Goal: Task Accomplishment & Management: Use online tool/utility

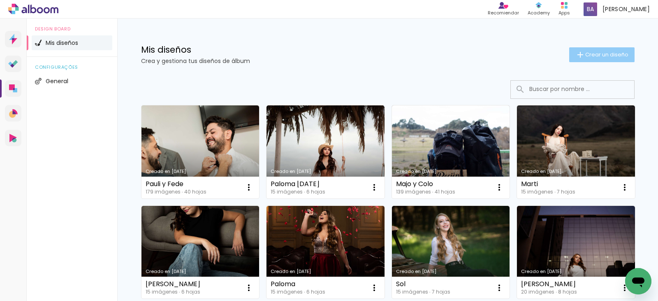
click at [595, 52] on span "Crear un diseño" at bounding box center [606, 54] width 43 height 5
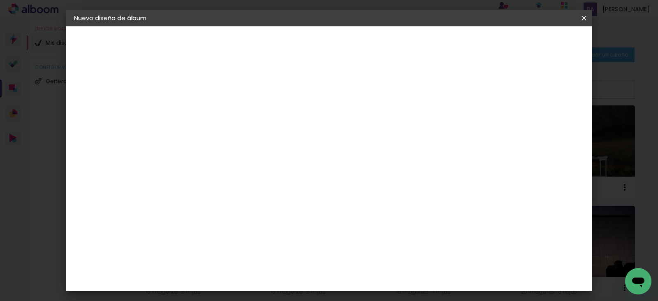
click at [208, 116] on input at bounding box center [208, 110] width 0 height 13
type input "Gio"
type paper-input "Gio"
click at [0, 0] on slot "Avanzar" at bounding box center [0, 0] width 0 height 0
click at [349, 124] on paper-item "Tamaño libre" at bounding box center [310, 125] width 77 height 18
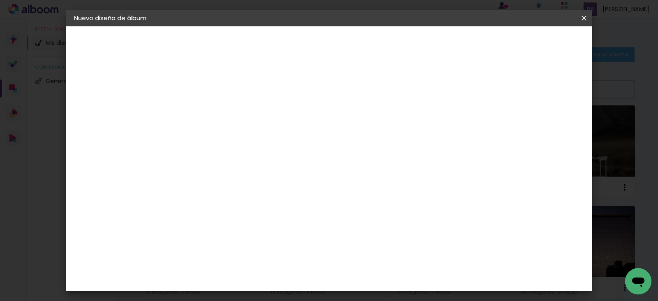
click at [0, 0] on slot "Avanzar" at bounding box center [0, 0] width 0 height 0
type input "1"
type paper-input "1"
click at [214, 97] on input "1" at bounding box center [203, 94] width 28 height 10
type input "0"
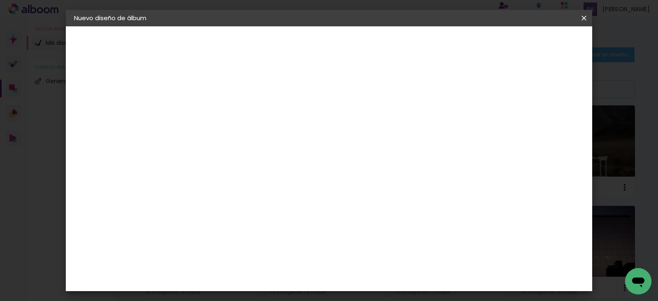
type paper-input "0"
click at [214, 97] on input "0" at bounding box center [203, 94] width 28 height 10
type input "4"
type paper-input "4"
click at [545, 126] on input "4" at bounding box center [541, 124] width 15 height 12
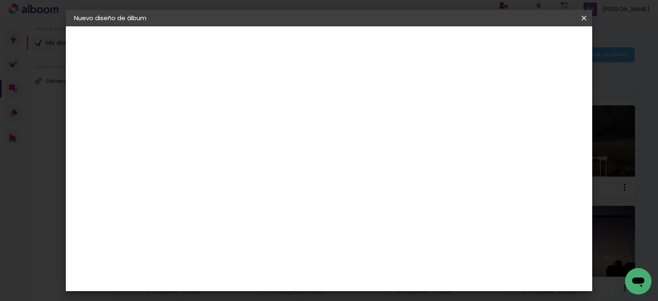
type input "3"
type paper-input "3"
click at [545, 126] on input "3" at bounding box center [542, 124] width 15 height 12
type input "2"
type paper-input "2"
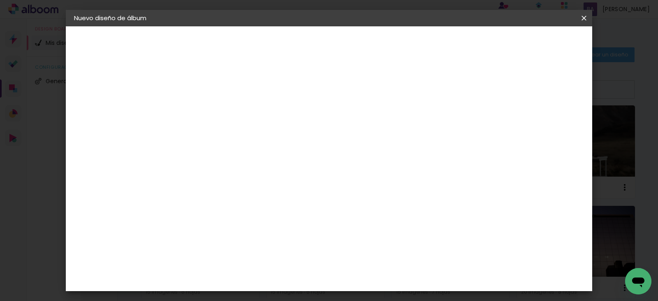
click at [548, 128] on input "2" at bounding box center [543, 124] width 15 height 12
type input "1"
type paper-input "1"
click at [548, 128] on input "1" at bounding box center [545, 124] width 15 height 12
type input "0"
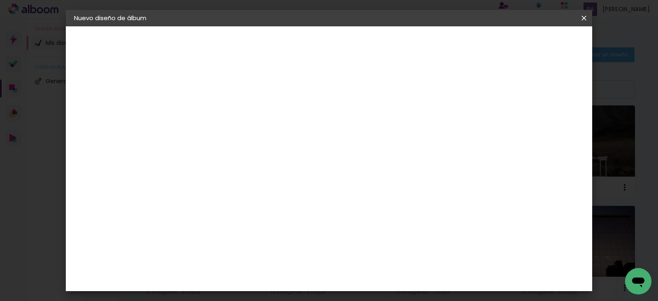
click at [548, 128] on input "0" at bounding box center [545, 124] width 15 height 12
type input "0"
click at [551, 128] on input "0" at bounding box center [546, 124] width 15 height 12
click at [539, 35] on header "Tamaño libre Ajuste el ancho, la altura y la sangría de las hojas. Volver Empez…" at bounding box center [363, 47] width 380 height 42
click at [532, 41] on span "Empezar diseño" at bounding box center [510, 44] width 46 height 6
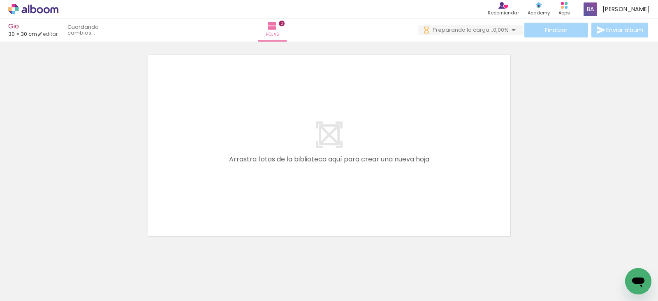
scroll to position [0, 333]
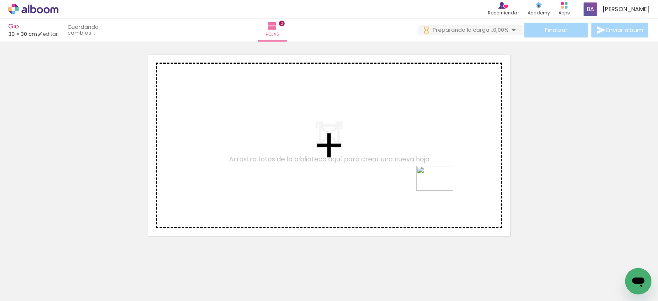
drag, startPoint x: 621, startPoint y: 275, endPoint x: 439, endPoint y: 188, distance: 201.7
click at [438, 188] on quentale-workspace at bounding box center [329, 150] width 658 height 301
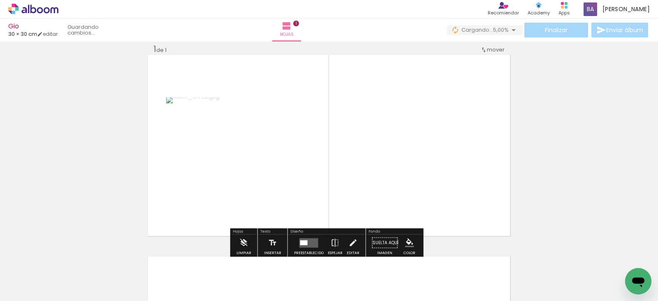
scroll to position [0, 315]
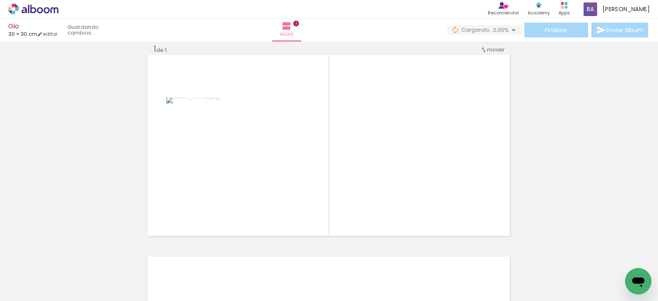
drag, startPoint x: 469, startPoint y: 279, endPoint x: 355, endPoint y: 149, distance: 173.1
click at [355, 149] on quentale-workspace at bounding box center [329, 150] width 658 height 301
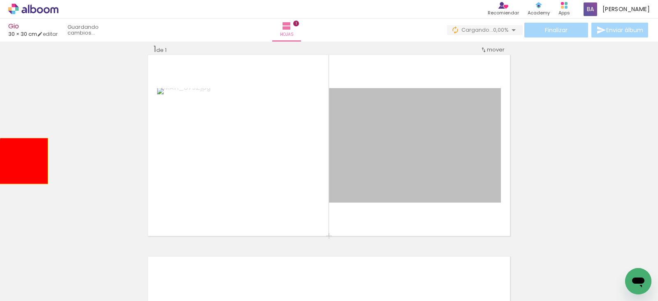
drag, startPoint x: 428, startPoint y: 163, endPoint x: 10, endPoint y: 161, distance: 417.7
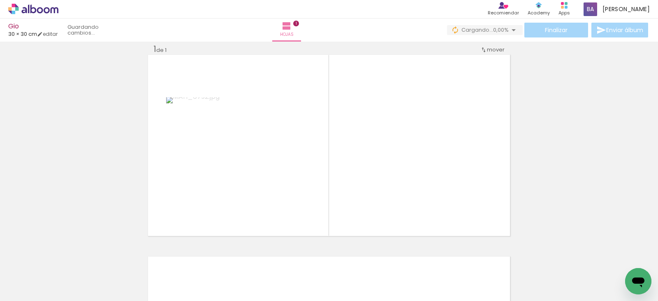
scroll to position [0, 0]
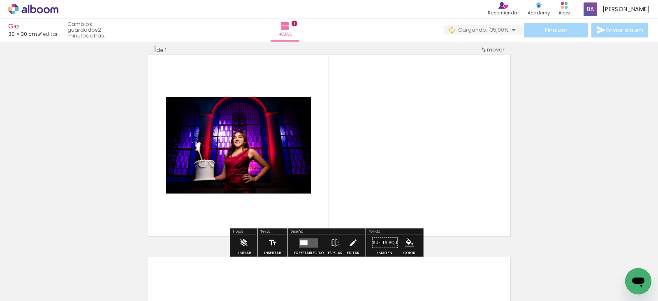
click at [312, 241] on quentale-layouter at bounding box center [308, 242] width 19 height 9
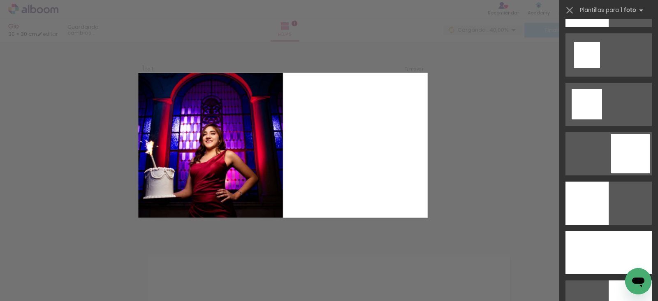
scroll to position [1192, 0]
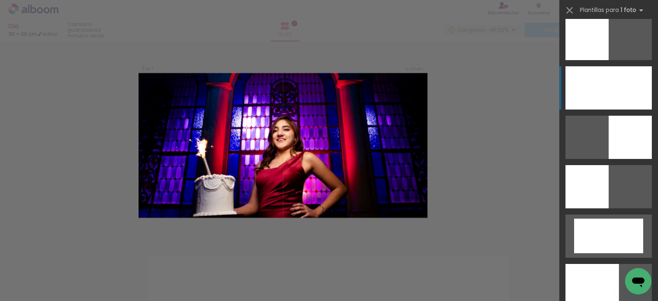
click at [594, 86] on div at bounding box center [608, 87] width 86 height 43
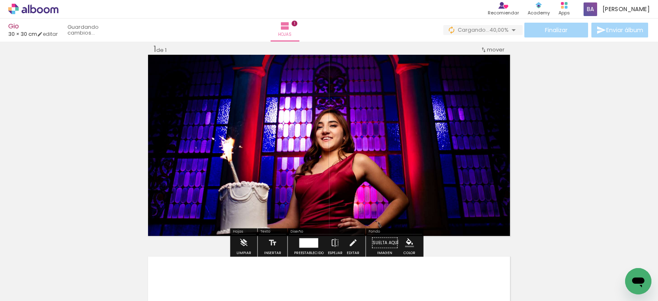
drag, startPoint x: 217, startPoint y: 278, endPoint x: 263, endPoint y: 186, distance: 102.8
click at [236, 136] on quentale-workspace at bounding box center [329, 150] width 658 height 301
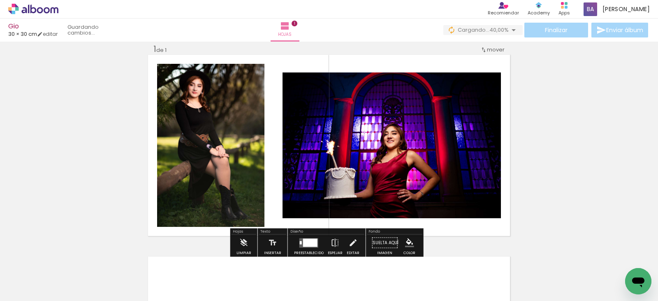
click at [303, 243] on div at bounding box center [310, 242] width 14 height 8
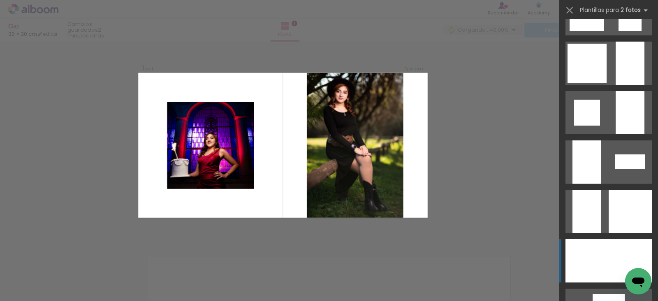
scroll to position [946, 0]
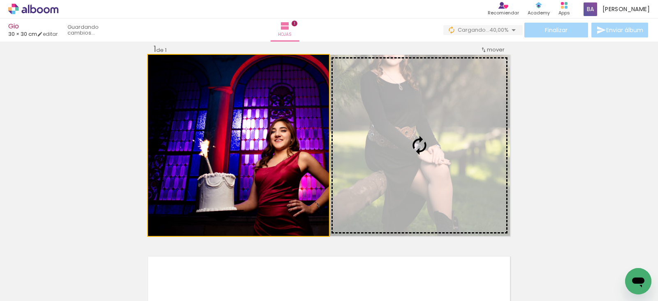
drag, startPoint x: 267, startPoint y: 181, endPoint x: 427, endPoint y: 158, distance: 161.9
click at [0, 0] on slot at bounding box center [0, 0] width 0 height 0
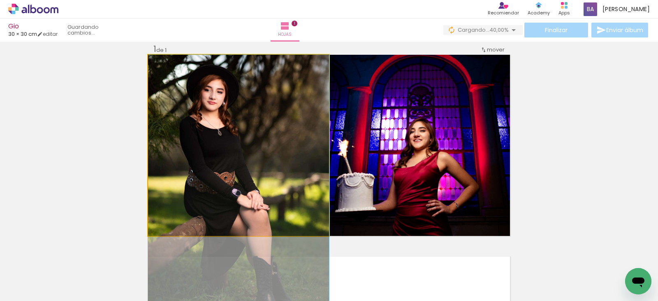
drag, startPoint x: 279, startPoint y: 146, endPoint x: 279, endPoint y: 196, distance: 50.6
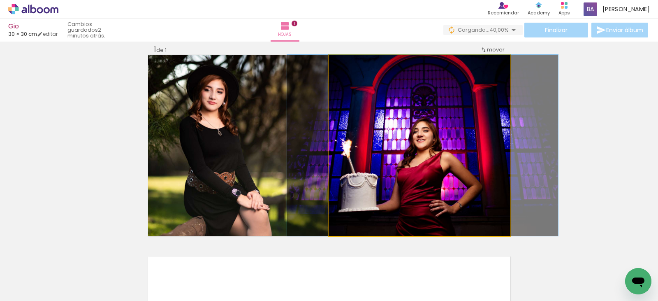
click at [429, 182] on quentale-photo at bounding box center [419, 145] width 181 height 181
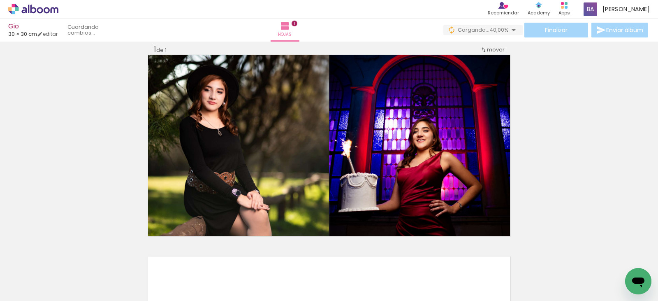
scroll to position [0, 333]
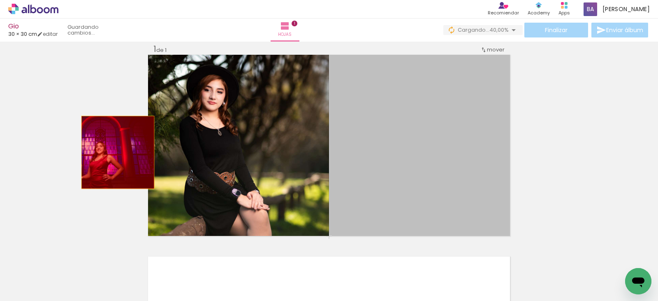
drag, startPoint x: 380, startPoint y: 176, endPoint x: 68, endPoint y: 148, distance: 312.9
click at [48, 143] on div "Insertar hoja 1 de 1" at bounding box center [329, 235] width 658 height 403
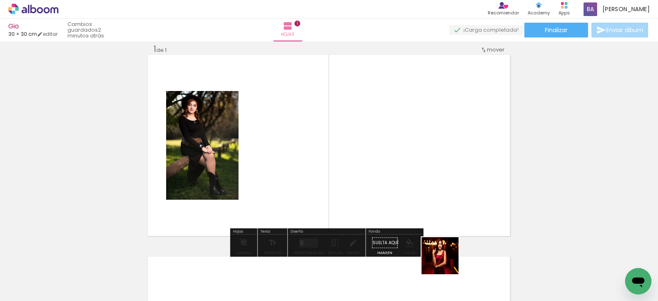
drag, startPoint x: 446, startPoint y: 261, endPoint x: 426, endPoint y: 162, distance: 102.0
click at [426, 162] on quentale-workspace at bounding box center [329, 150] width 658 height 301
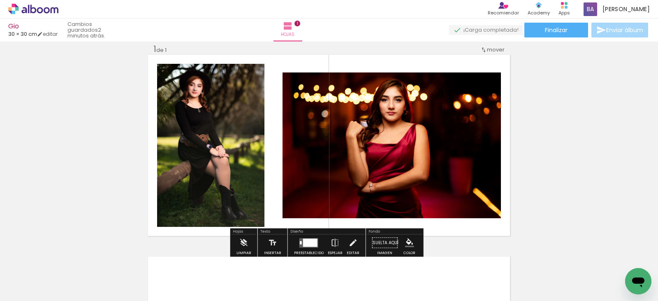
click at [308, 241] on div at bounding box center [310, 242] width 14 height 8
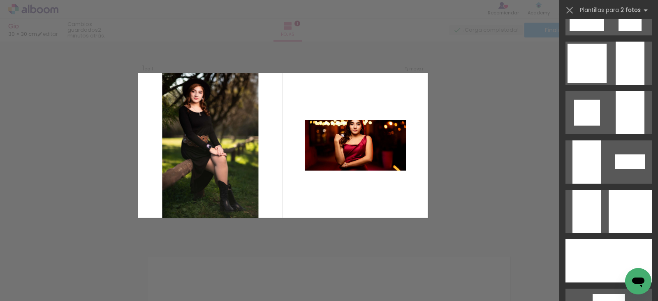
scroll to position [1028, 0]
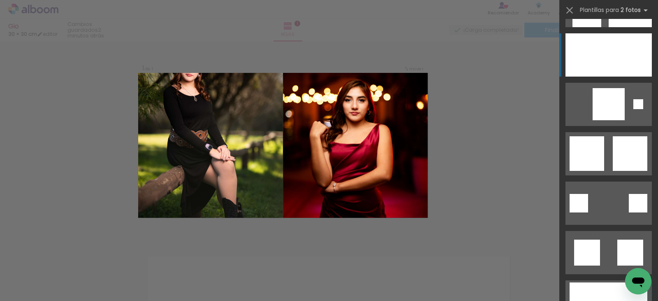
click at [600, 239] on div at bounding box center [587, 252] width 26 height 26
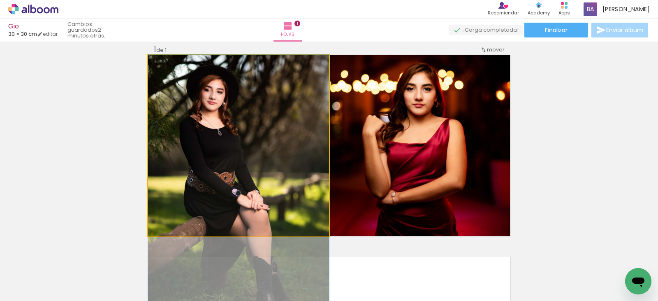
drag, startPoint x: 241, startPoint y: 147, endPoint x: 245, endPoint y: 195, distance: 47.9
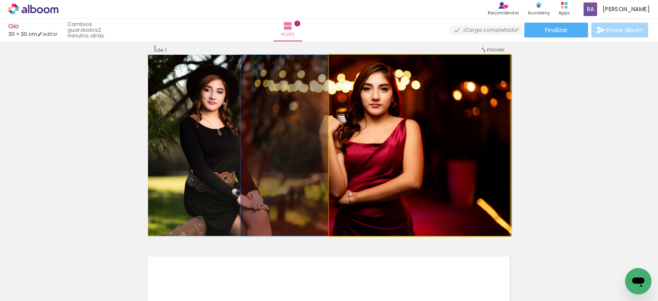
drag, startPoint x: 430, startPoint y: 177, endPoint x: 69, endPoint y: 169, distance: 361.5
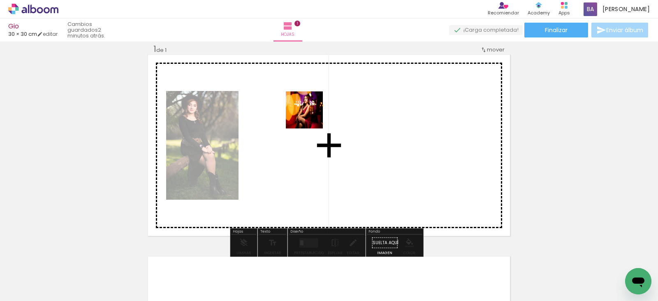
drag, startPoint x: 570, startPoint y: 265, endPoint x: 305, endPoint y: 109, distance: 307.1
click at [305, 109] on quentale-workspace at bounding box center [329, 150] width 658 height 301
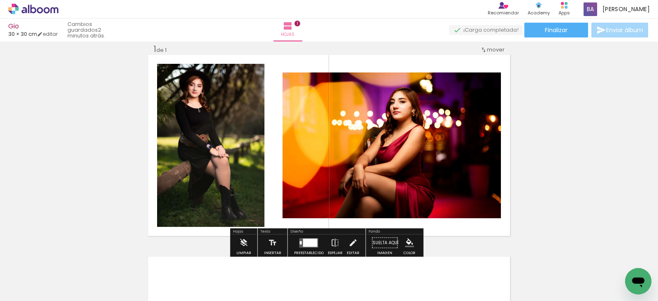
drag, startPoint x: 310, startPoint y: 241, endPoint x: 445, endPoint y: 215, distance: 137.6
click at [310, 240] on div at bounding box center [310, 242] width 14 height 8
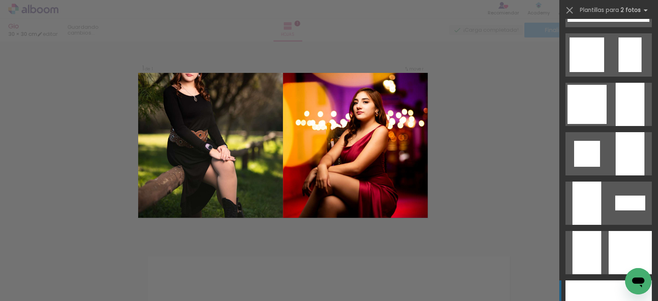
scroll to position [905, 0]
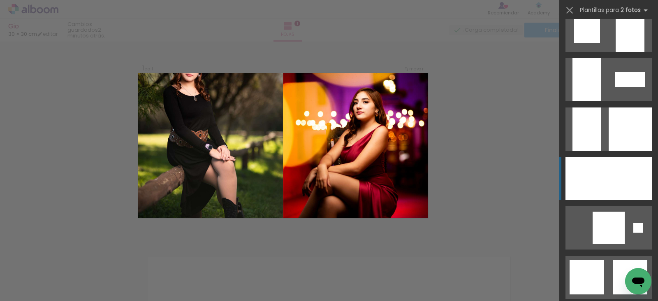
click at [609, 150] on div at bounding box center [630, 128] width 43 height 43
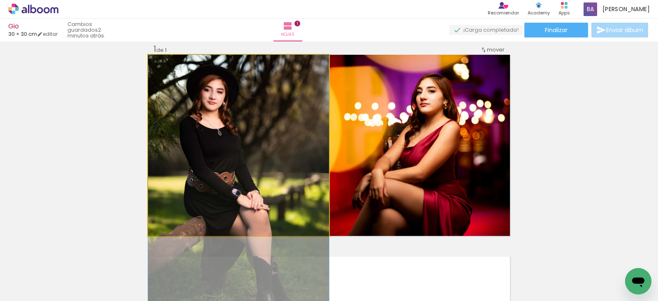
drag, startPoint x: 246, startPoint y: 166, endPoint x: 254, endPoint y: 216, distance: 50.8
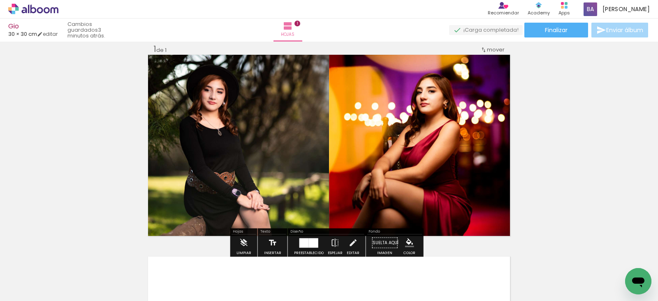
click at [276, 243] on paper-button "Insertar" at bounding box center [272, 244] width 21 height 21
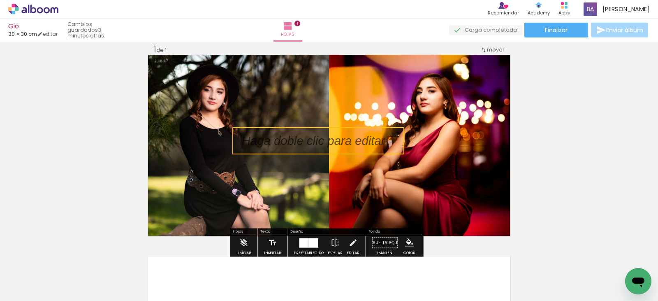
click at [301, 145] on quentale-selection at bounding box center [318, 140] width 172 height 27
type input "Sans Serif"
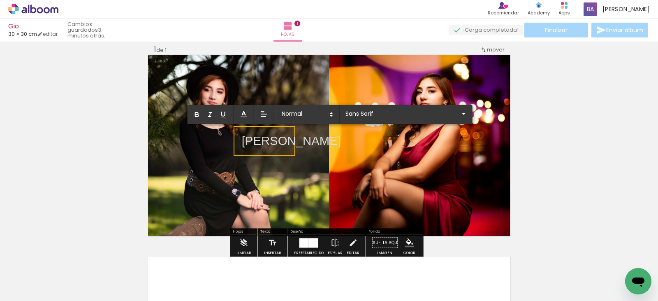
click at [280, 139] on p "[PERSON_NAME]" at bounding box center [291, 140] width 99 height 17
click at [391, 117] on input "Sans Serif" at bounding box center [401, 113] width 116 height 9
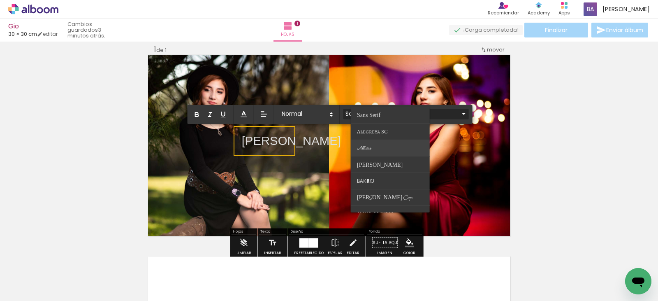
click at [386, 146] on paper-item at bounding box center [390, 148] width 79 height 16
type input "Allura"
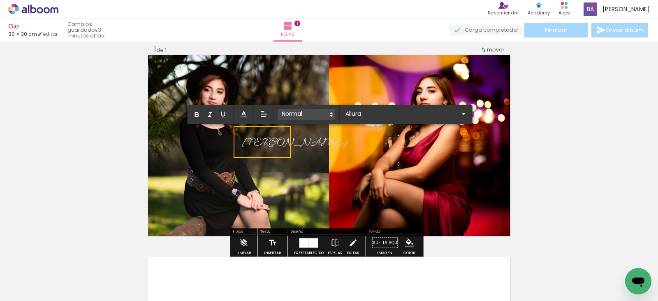
click at [301, 110] on span at bounding box center [307, 115] width 58 height 12
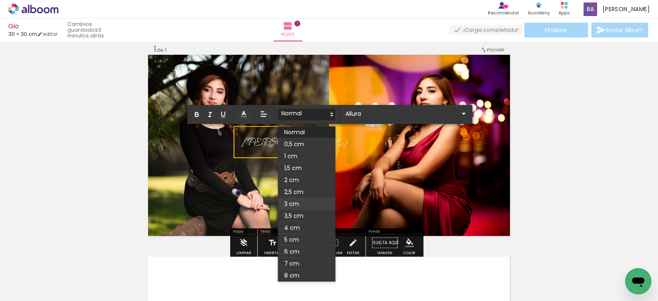
click at [301, 203] on span at bounding box center [307, 204] width 58 height 12
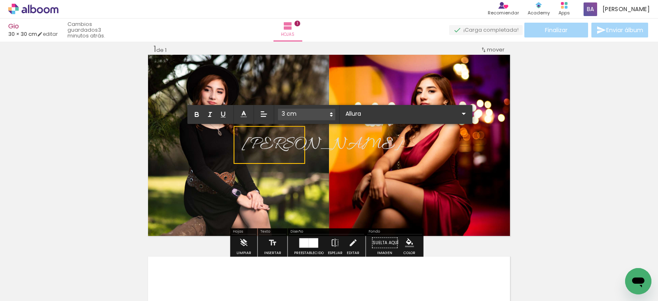
click at [581, 129] on div "Insertar hoja 1 de 1" at bounding box center [329, 235] width 658 height 403
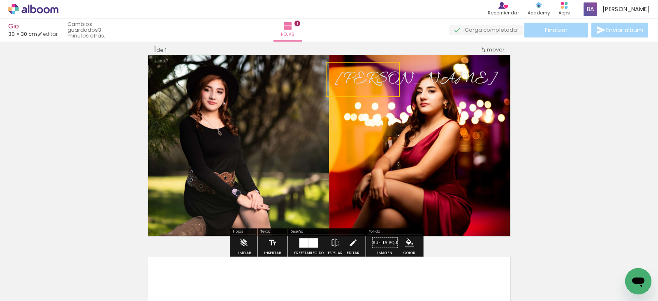
drag, startPoint x: 269, startPoint y: 130, endPoint x: 362, endPoint y: 64, distance: 114.0
click at [362, 64] on quentale-selection at bounding box center [363, 79] width 74 height 35
click at [584, 125] on div "Insertar hoja 1 de 1" at bounding box center [329, 235] width 658 height 403
click at [382, 73] on span "[PERSON_NAME]" at bounding box center [415, 79] width 161 height 23
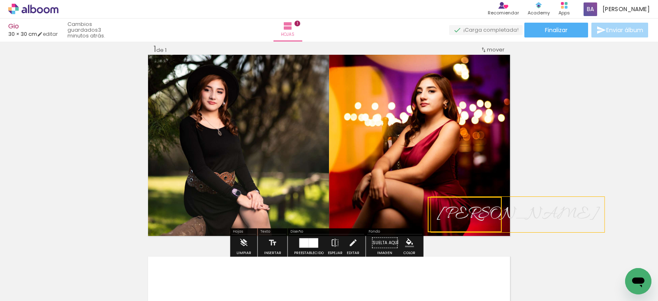
drag, startPoint x: 379, startPoint y: 78, endPoint x: 469, endPoint y: 201, distance: 152.5
click at [469, 201] on quentale-selection at bounding box center [465, 214] width 74 height 35
click at [579, 164] on div "Insertar hoja 1 de 1" at bounding box center [329, 235] width 658 height 403
click at [483, 201] on div "[PERSON_NAME]" at bounding box center [518, 214] width 174 height 35
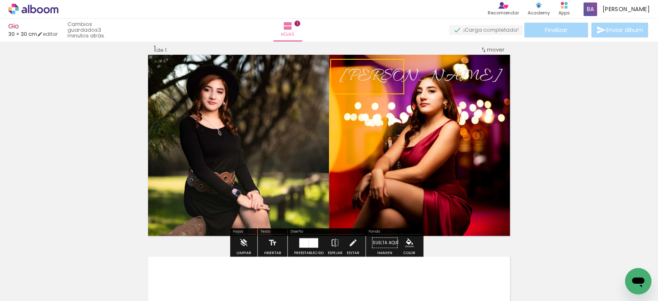
drag, startPoint x: 454, startPoint y: 204, endPoint x: 356, endPoint y: 66, distance: 168.7
click at [356, 66] on quentale-selection at bounding box center [367, 76] width 74 height 35
click at [576, 137] on div "Insertar hoja 1 de 1" at bounding box center [329, 235] width 658 height 403
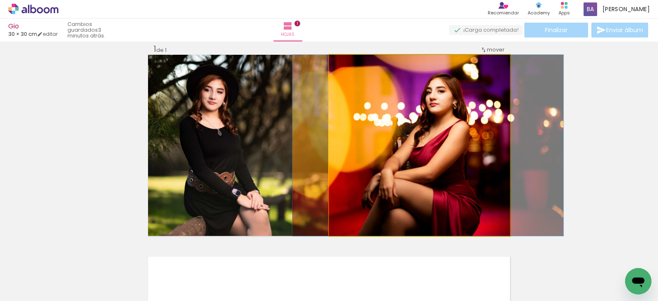
drag, startPoint x: 402, startPoint y: 194, endPoint x: 412, endPoint y: 194, distance: 9.5
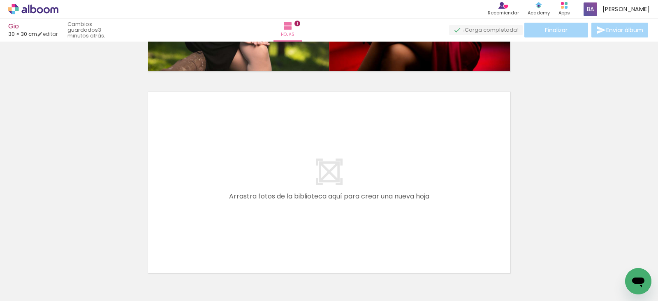
scroll to position [0, 0]
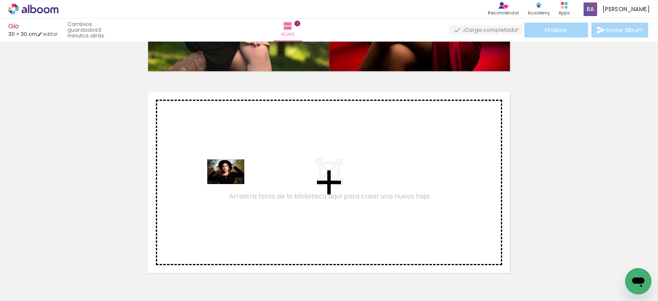
drag, startPoint x: 90, startPoint y: 267, endPoint x: 232, endPoint y: 184, distance: 164.9
click at [232, 184] on quentale-workspace at bounding box center [329, 150] width 658 height 301
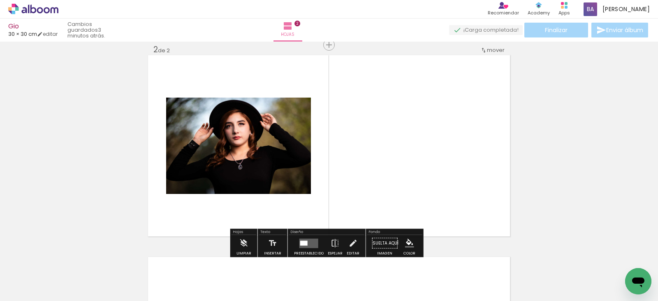
scroll to position [212, 0]
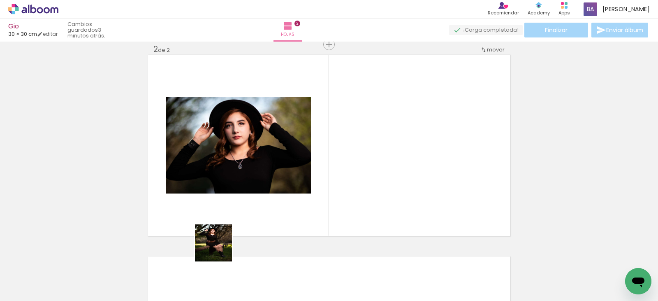
drag, startPoint x: 137, startPoint y: 275, endPoint x: 370, endPoint y: 164, distance: 258.4
click at [370, 164] on quentale-workspace at bounding box center [329, 150] width 658 height 301
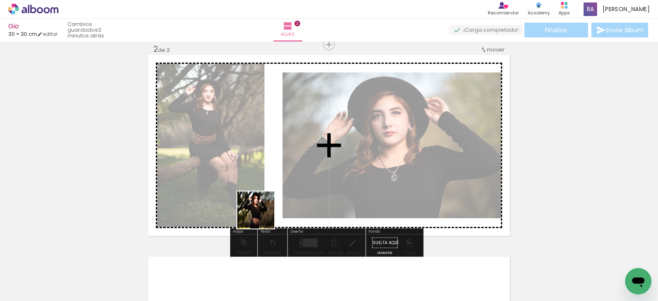
drag, startPoint x: 171, startPoint y: 273, endPoint x: 263, endPoint y: 195, distance: 120.8
click at [263, 195] on quentale-workspace at bounding box center [329, 150] width 658 height 301
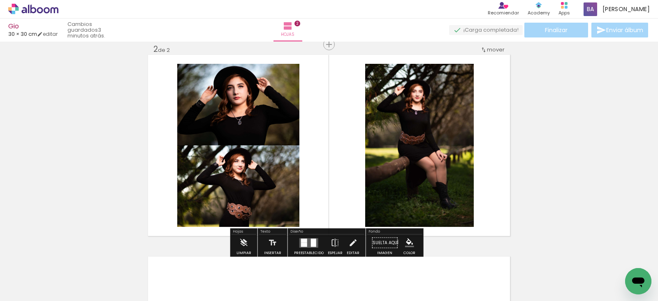
click at [308, 245] on quentale-layouter at bounding box center [308, 242] width 19 height 9
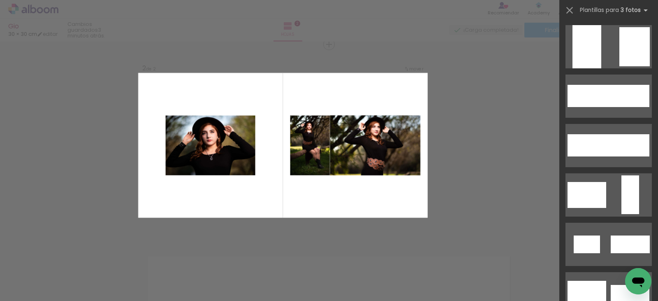
scroll to position [822, 0]
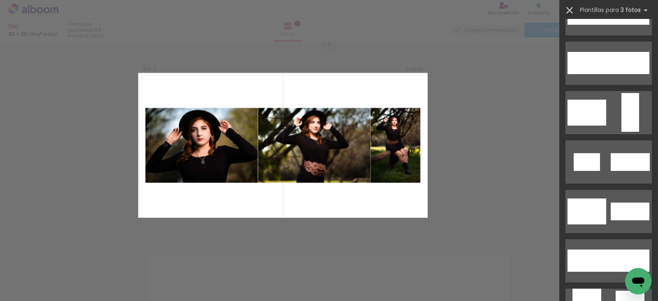
click at [569, 9] on iron-icon at bounding box center [570, 11] width 12 height 12
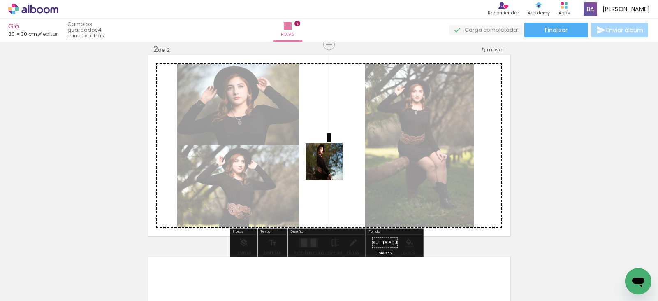
drag, startPoint x: 326, startPoint y: 192, endPoint x: 329, endPoint y: 169, distance: 23.7
click at [330, 166] on quentale-workspace at bounding box center [329, 150] width 658 height 301
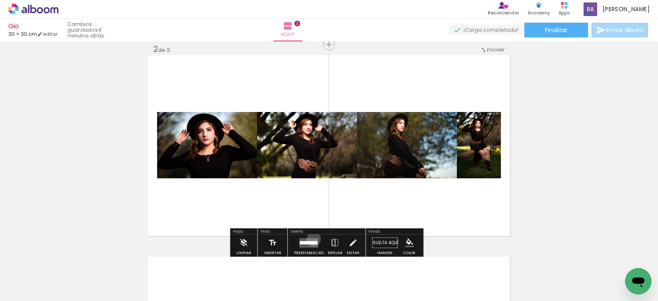
click at [312, 239] on quentale-layouter at bounding box center [308, 242] width 19 height 9
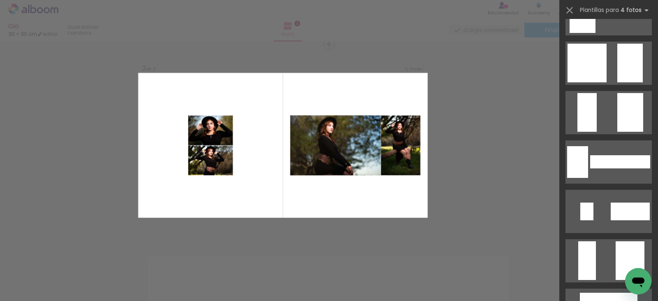
scroll to position [452, 0]
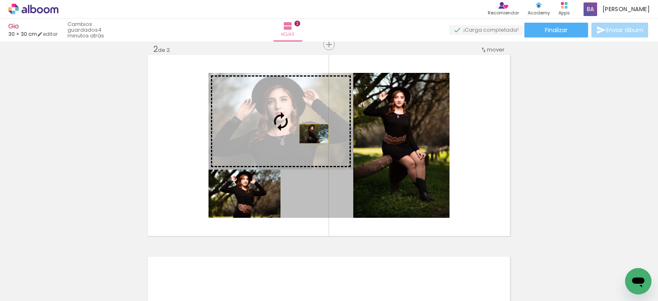
drag, startPoint x: 333, startPoint y: 196, endPoint x: 307, endPoint y: 120, distance: 80.5
click at [0, 0] on slot at bounding box center [0, 0] width 0 height 0
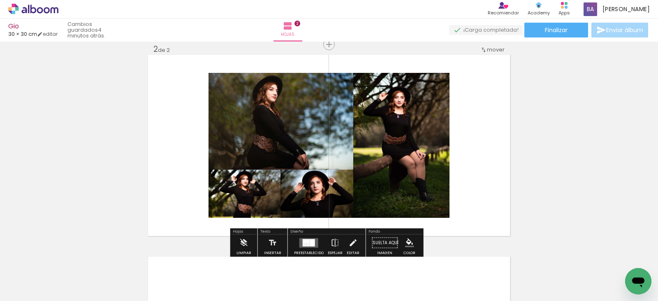
drag, startPoint x: 314, startPoint y: 278, endPoint x: 385, endPoint y: 192, distance: 111.9
click at [381, 192] on quentale-workspace at bounding box center [329, 150] width 658 height 301
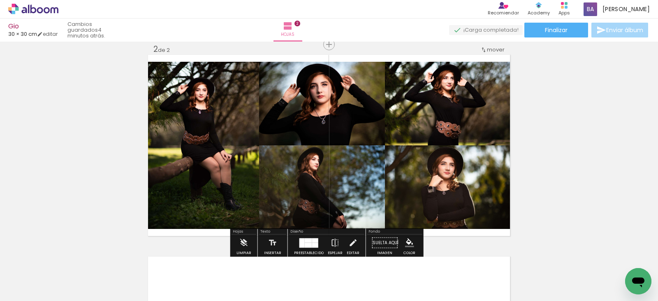
drag, startPoint x: 292, startPoint y: 241, endPoint x: 300, endPoint y: 238, distance: 9.0
click at [295, 239] on paper-button "Preestablecido" at bounding box center [309, 244] width 34 height 21
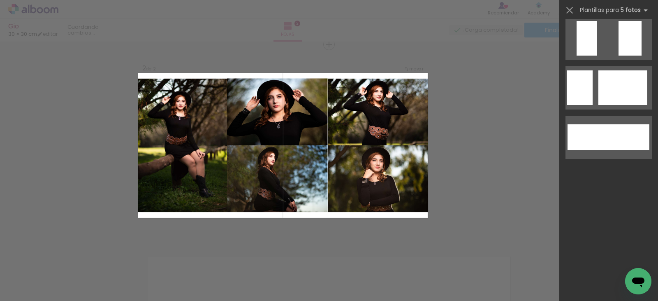
scroll to position [0, 0]
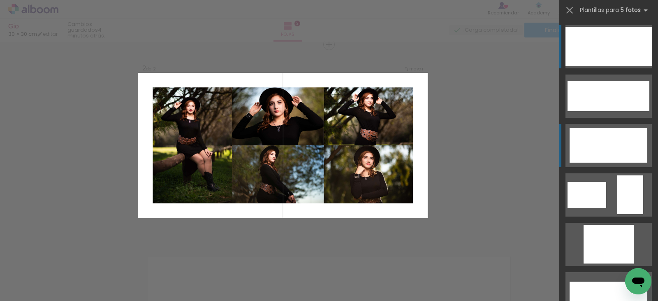
click at [602, 143] on div at bounding box center [606, 136] width 29 height 17
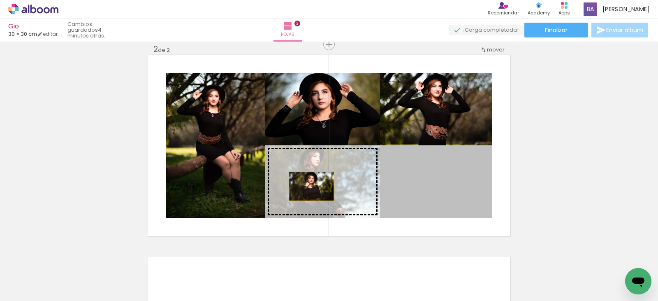
drag, startPoint x: 460, startPoint y: 195, endPoint x: 333, endPoint y: 185, distance: 127.4
click at [0, 0] on slot at bounding box center [0, 0] width 0 height 0
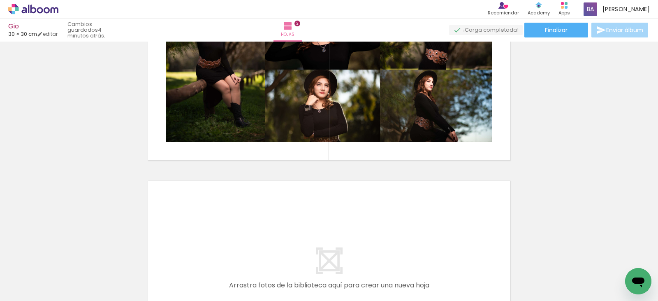
scroll to position [370, 0]
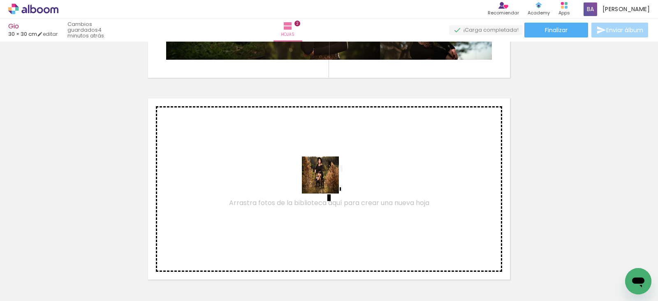
drag, startPoint x: 359, startPoint y: 283, endPoint x: 326, endPoint y: 181, distance: 107.3
click at [326, 181] on quentale-workspace at bounding box center [329, 150] width 658 height 301
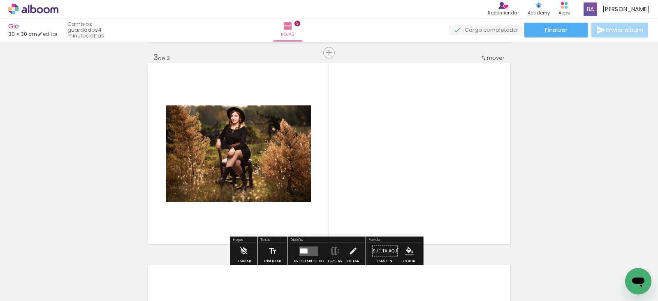
scroll to position [414, 0]
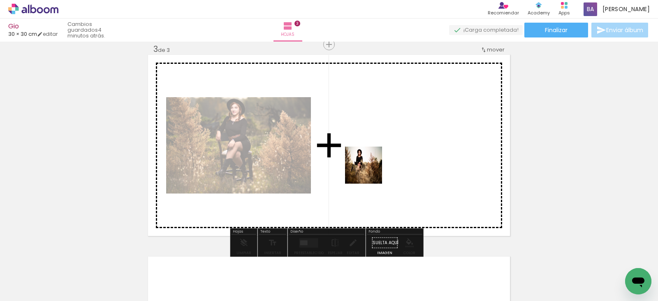
drag, startPoint x: 407, startPoint y: 262, endPoint x: 368, endPoint y: 164, distance: 105.9
click at [368, 164] on quentale-workspace at bounding box center [329, 150] width 658 height 301
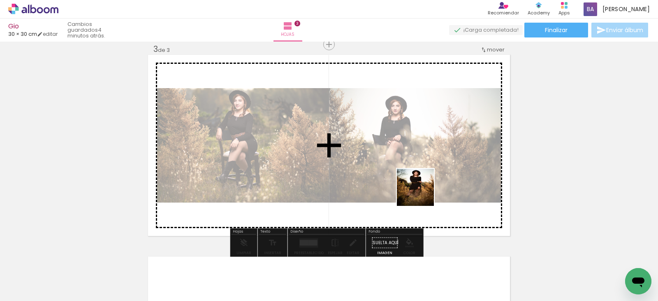
drag, startPoint x: 428, startPoint y: 206, endPoint x: 413, endPoint y: 173, distance: 36.1
click at [408, 166] on quentale-workspace at bounding box center [329, 150] width 658 height 301
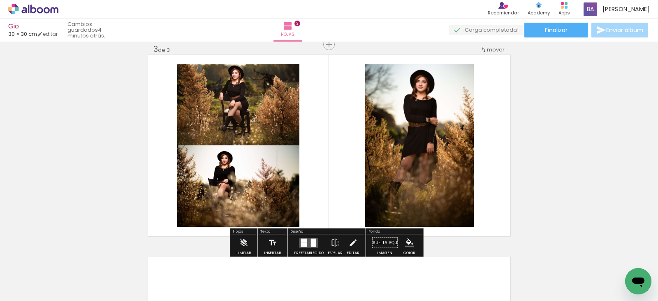
click at [305, 238] on quentale-layouter at bounding box center [308, 242] width 19 height 9
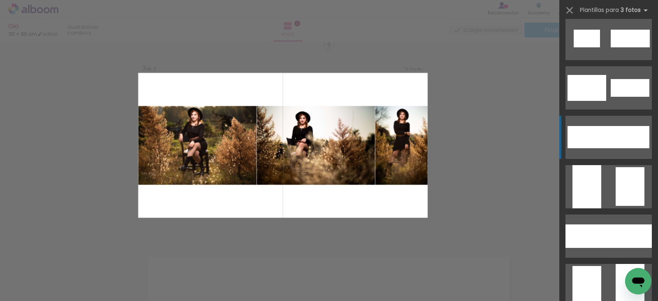
scroll to position [987, 0]
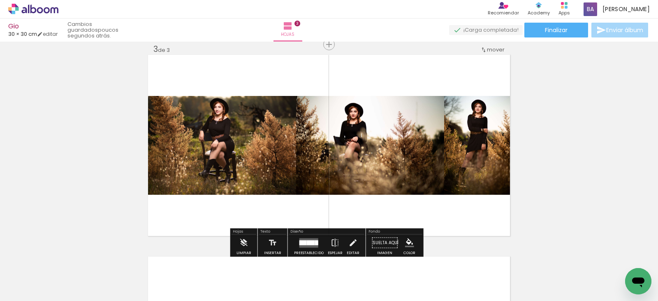
scroll to position [537, 0]
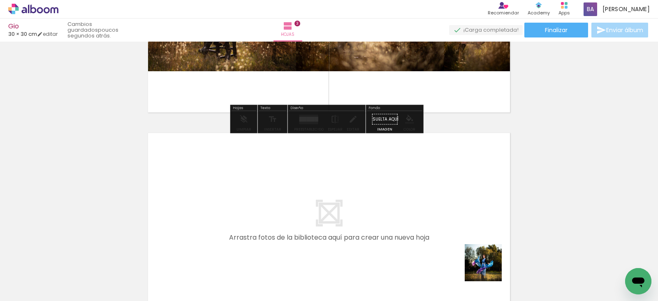
drag, startPoint x: 489, startPoint y: 268, endPoint x: 384, endPoint y: 213, distance: 118.8
click at [384, 213] on quentale-workspace at bounding box center [329, 150] width 658 height 301
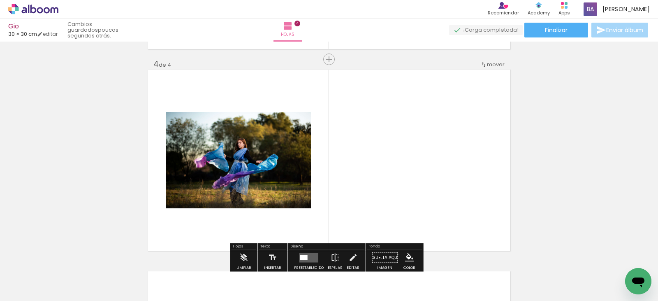
scroll to position [615, 0]
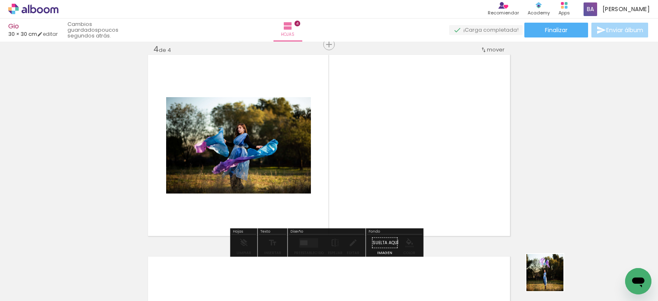
drag, startPoint x: 551, startPoint y: 278, endPoint x: 437, endPoint y: 178, distance: 151.7
click at [437, 178] on quentale-workspace at bounding box center [329, 150] width 658 height 301
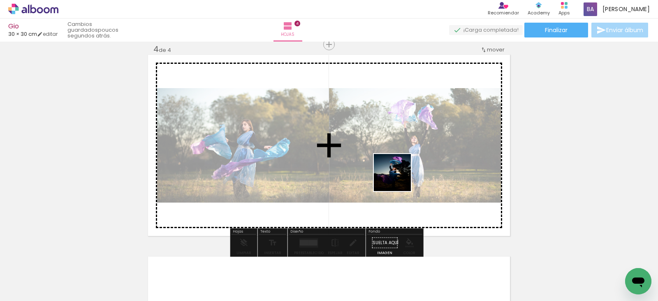
drag, startPoint x: 555, startPoint y: 252, endPoint x: 398, endPoint y: 178, distance: 174.3
click at [398, 178] on quentale-workspace at bounding box center [329, 150] width 658 height 301
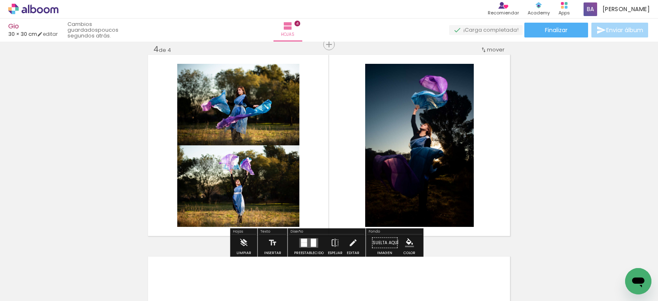
click at [311, 239] on div at bounding box center [313, 242] width 5 height 8
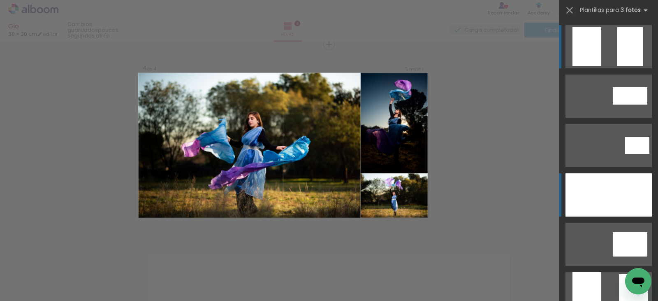
scroll to position [164, 0]
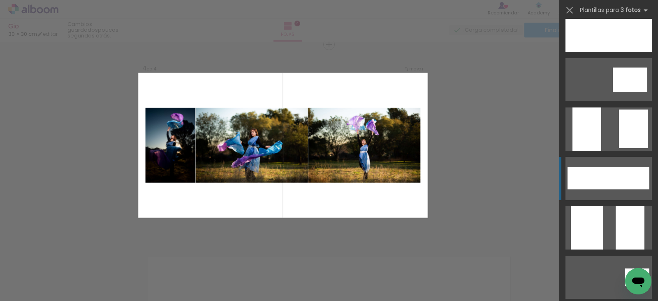
click at [608, 173] on div at bounding box center [599, 178] width 34 height 22
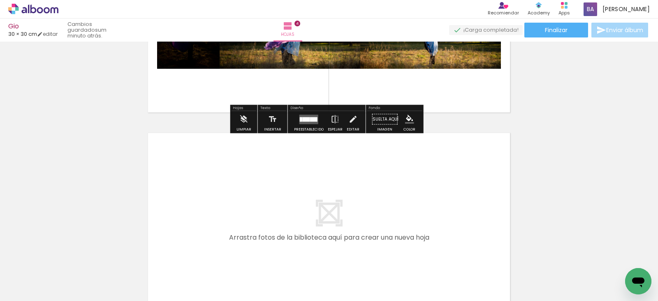
scroll to position [780, 0]
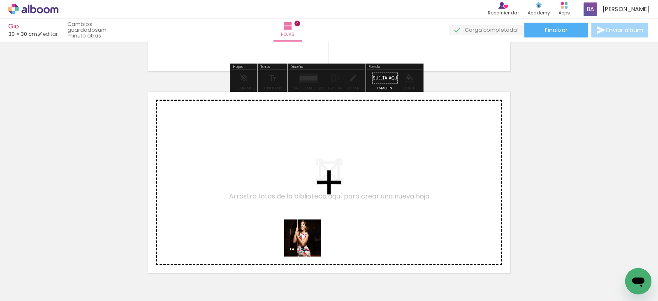
drag, startPoint x: 309, startPoint y: 278, endPoint x: 303, endPoint y: 203, distance: 75.4
click at [303, 203] on quentale-workspace at bounding box center [329, 150] width 658 height 301
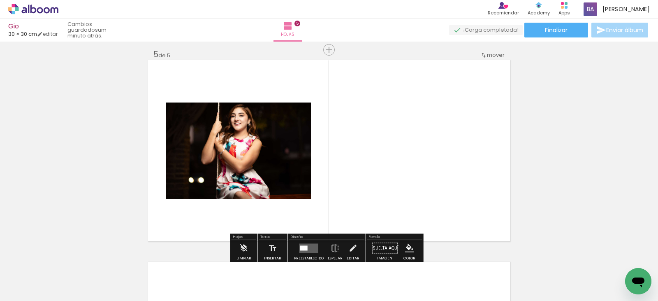
scroll to position [817, 0]
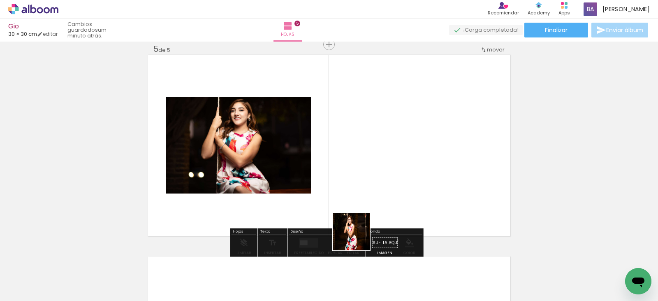
drag, startPoint x: 347, startPoint y: 275, endPoint x: 380, endPoint y: 131, distance: 147.6
click at [380, 131] on quentale-workspace at bounding box center [329, 150] width 658 height 301
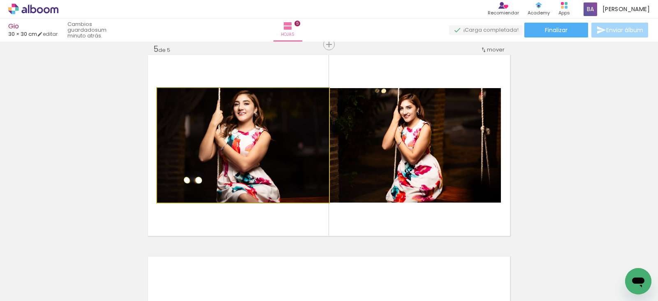
drag, startPoint x: 264, startPoint y: 162, endPoint x: 131, endPoint y: 169, distance: 133.4
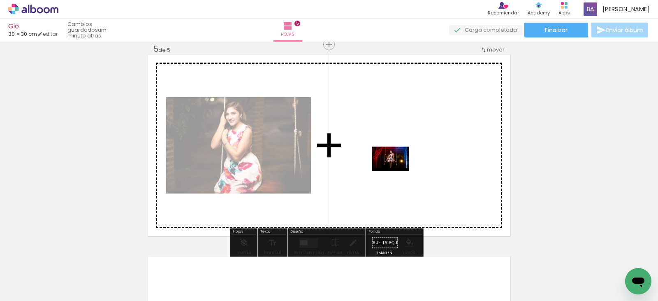
drag, startPoint x: 393, startPoint y: 263, endPoint x: 398, endPoint y: 167, distance: 95.9
click at [398, 167] on quentale-workspace at bounding box center [329, 150] width 658 height 301
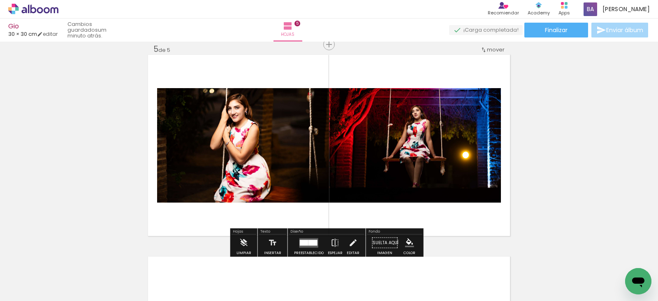
scroll to position [940, 0]
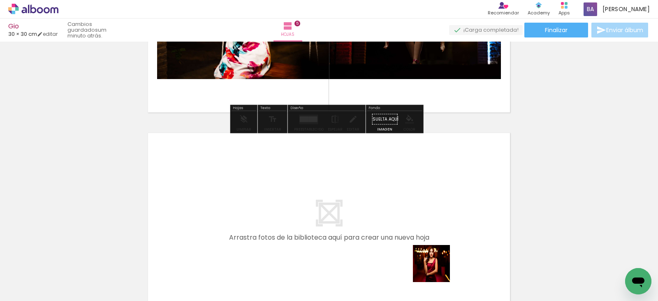
drag, startPoint x: 437, startPoint y: 269, endPoint x: 449, endPoint y: 278, distance: 14.1
click at [355, 218] on quentale-workspace at bounding box center [329, 150] width 658 height 301
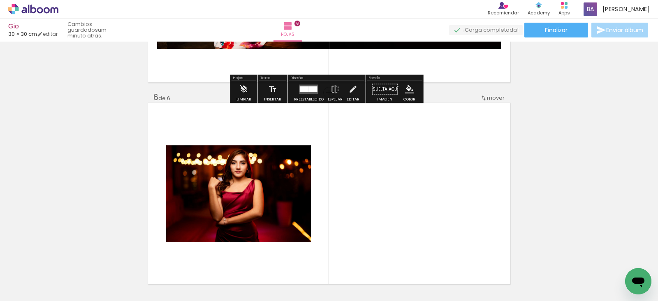
scroll to position [1018, 0]
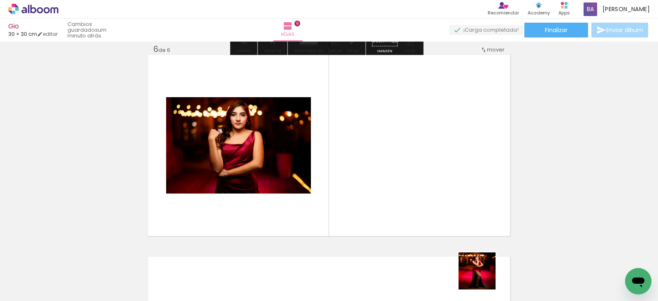
drag, startPoint x: 483, startPoint y: 277, endPoint x: 436, endPoint y: 201, distance: 89.0
click at [397, 170] on quentale-workspace at bounding box center [329, 150] width 658 height 301
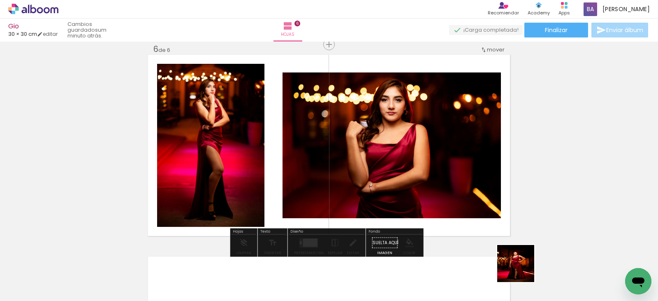
drag, startPoint x: 531, startPoint y: 280, endPoint x: 345, endPoint y: 167, distance: 217.7
click at [343, 164] on quentale-workspace at bounding box center [329, 150] width 658 height 301
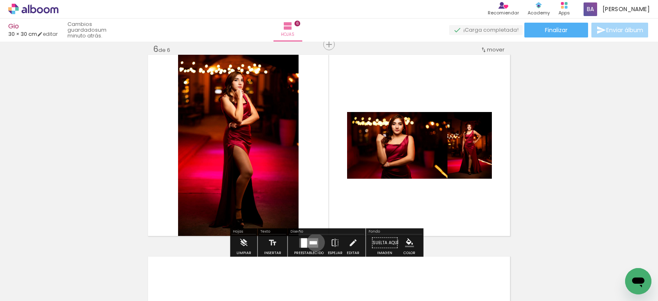
click at [315, 242] on div at bounding box center [316, 242] width 2 height 3
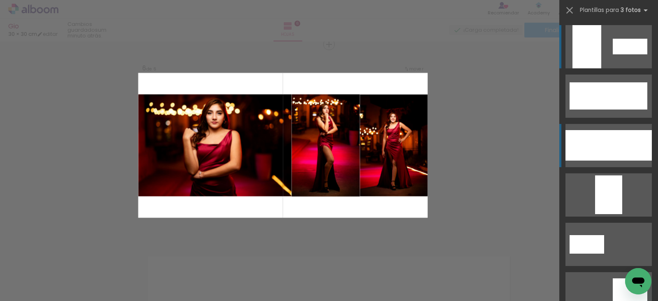
click at [606, 135] on div at bounding box center [588, 145] width 46 height 30
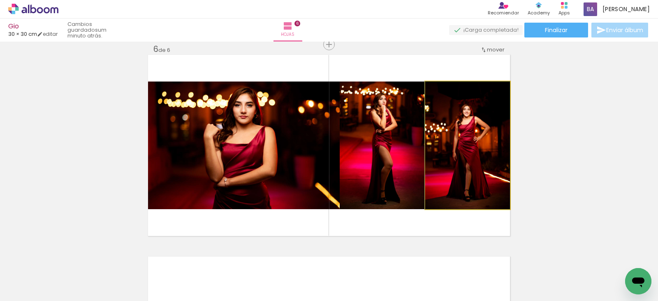
drag, startPoint x: 485, startPoint y: 145, endPoint x: 398, endPoint y: 137, distance: 87.5
click at [0, 0] on slot at bounding box center [0, 0] width 0 height 0
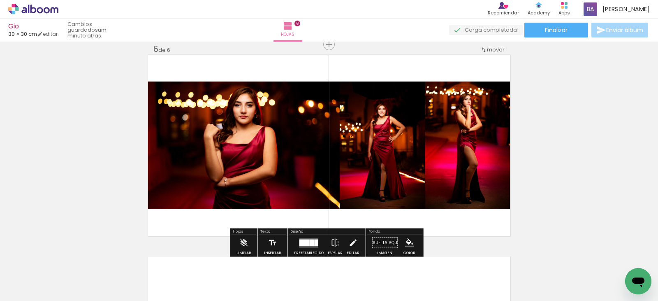
click at [310, 240] on div at bounding box center [312, 242] width 5 height 7
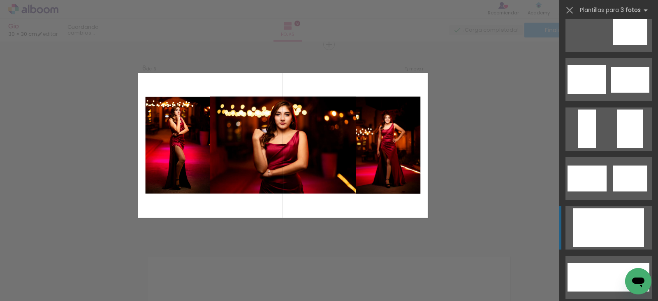
scroll to position [304, 0]
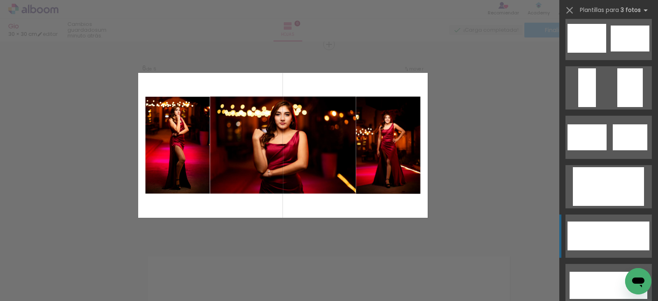
click at [601, 229] on div at bounding box center [608, 235] width 44 height 29
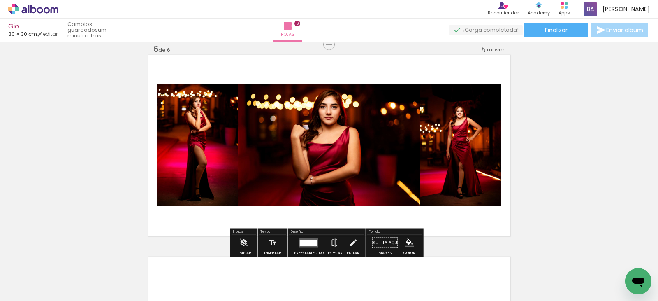
click at [309, 237] on div at bounding box center [309, 242] width 22 height 16
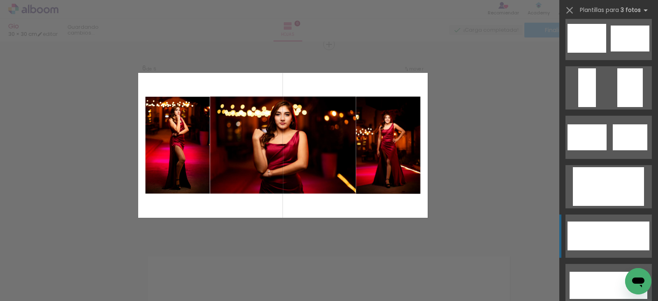
scroll to position [493, 0]
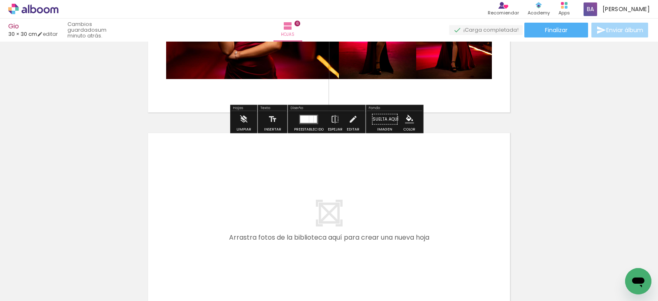
scroll to position [1182, 0]
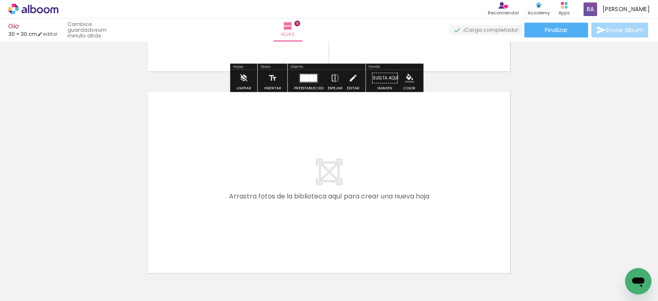
drag, startPoint x: 621, startPoint y: 279, endPoint x: 391, endPoint y: 196, distance: 244.4
click at [391, 196] on quentale-workspace at bounding box center [329, 150] width 658 height 301
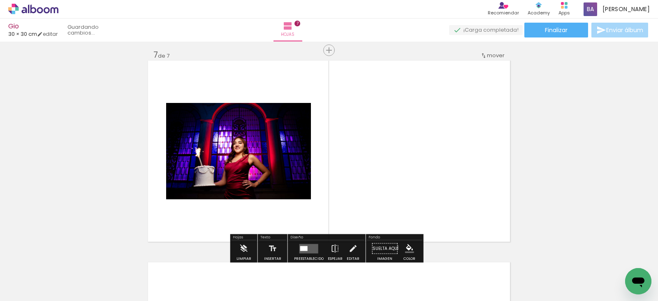
scroll to position [1219, 0]
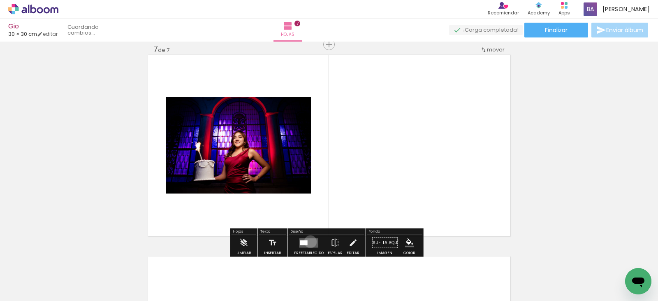
drag, startPoint x: 308, startPoint y: 241, endPoint x: 382, endPoint y: 214, distance: 78.2
click at [310, 241] on quentale-layouter at bounding box center [308, 242] width 19 height 9
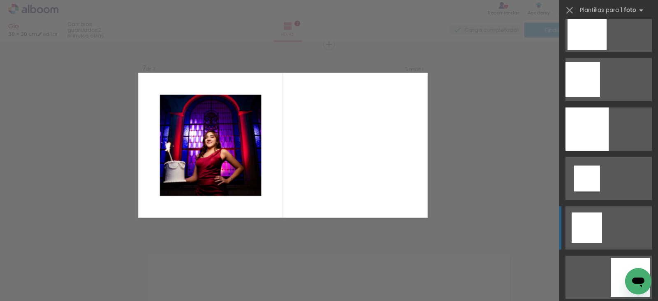
scroll to position [1028, 0]
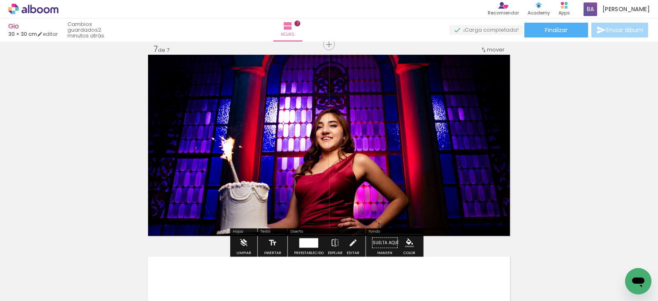
scroll to position [0, 333]
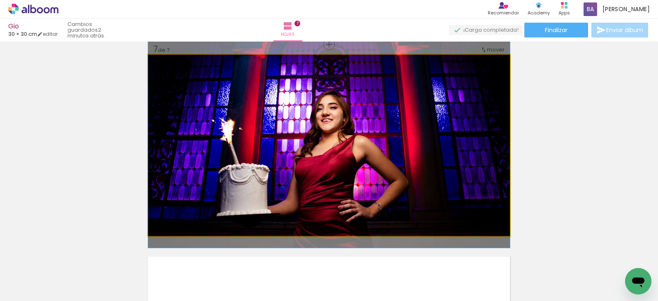
drag, startPoint x: 342, startPoint y: 168, endPoint x: 342, endPoint y: 150, distance: 18.1
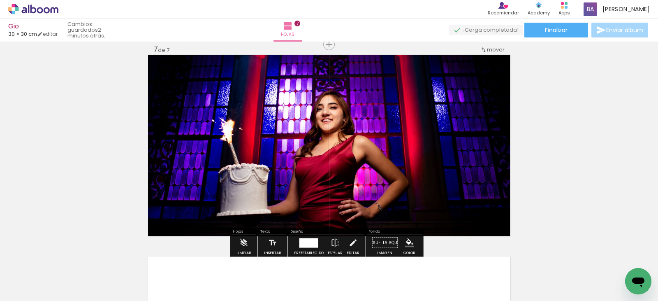
click at [302, 237] on div at bounding box center [309, 242] width 22 height 16
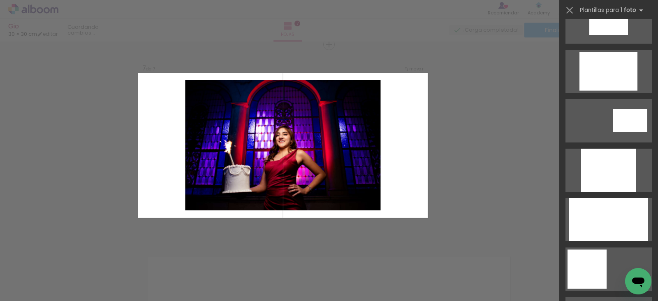
scroll to position [288, 0]
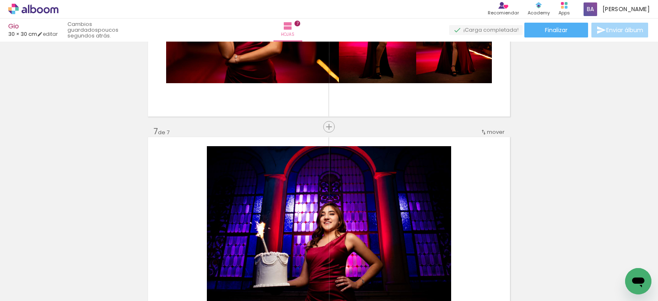
scroll to position [1178, 0]
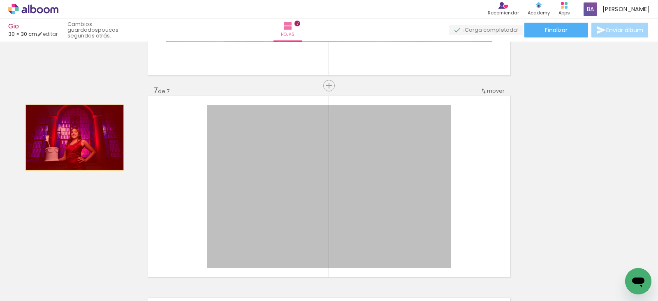
drag, startPoint x: 103, startPoint y: 146, endPoint x: 58, endPoint y: 137, distance: 46.0
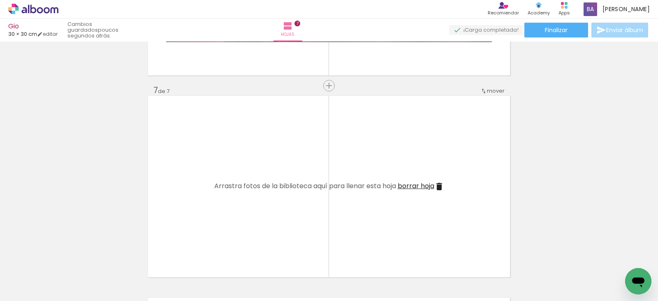
click at [419, 181] on span "borrar hoja" at bounding box center [416, 185] width 37 height 9
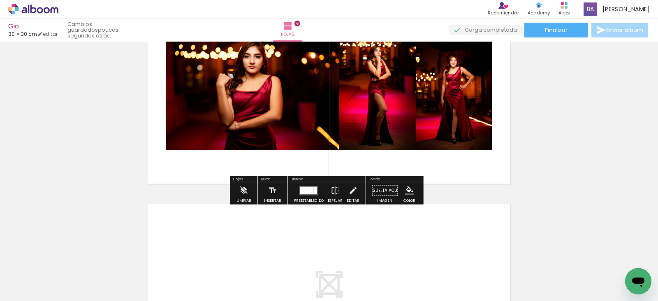
scroll to position [988, 0]
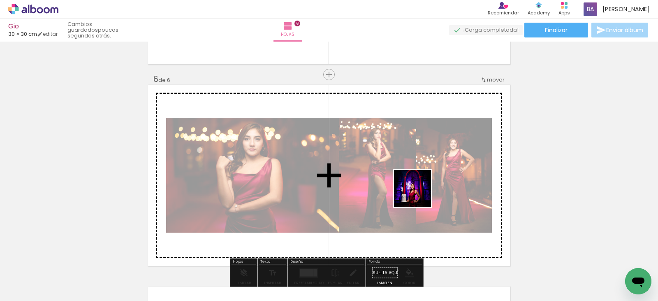
drag, startPoint x: 618, startPoint y: 271, endPoint x: 406, endPoint y: 230, distance: 215.8
click at [404, 180] on quentale-workspace at bounding box center [329, 150] width 658 height 301
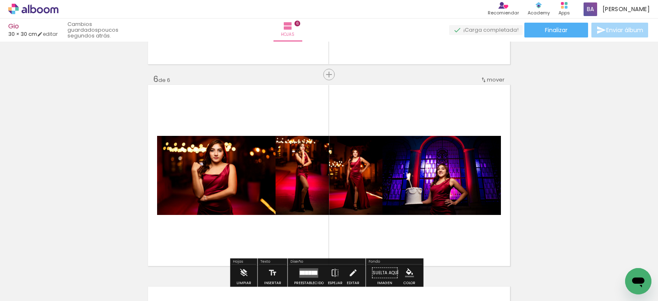
scroll to position [1029, 0]
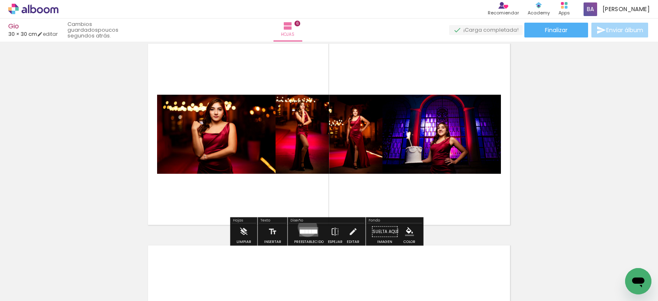
click at [305, 227] on quentale-layouter at bounding box center [308, 231] width 19 height 9
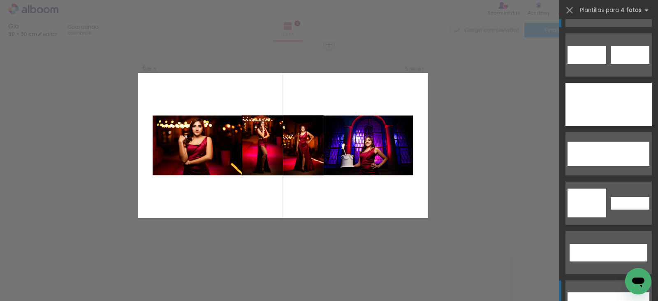
scroll to position [206, 0]
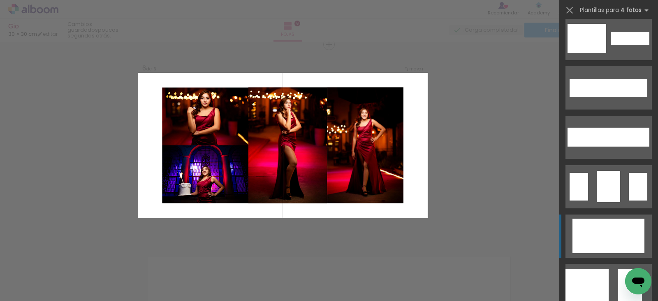
click at [608, 146] on div at bounding box center [623, 136] width 30 height 19
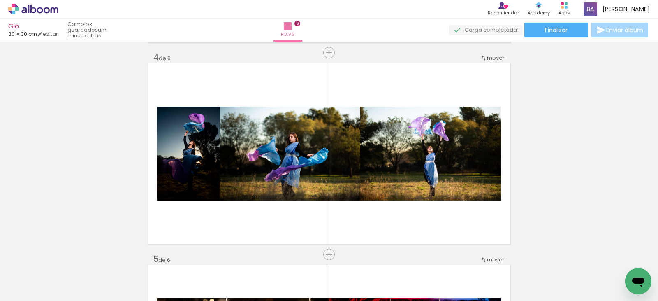
scroll to position [771, 0]
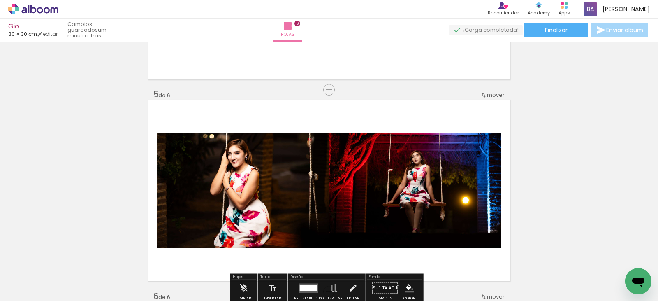
click at [487, 97] on span "mover" at bounding box center [496, 95] width 18 height 8
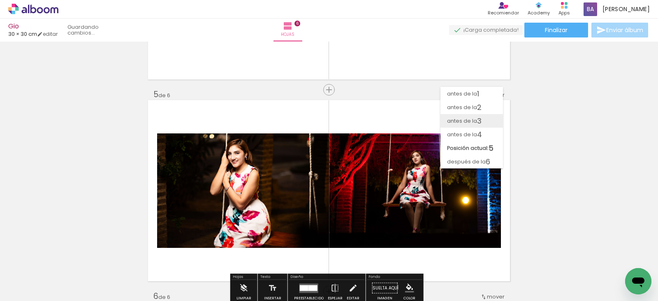
click at [473, 119] on span "antes de la" at bounding box center [462, 121] width 30 height 14
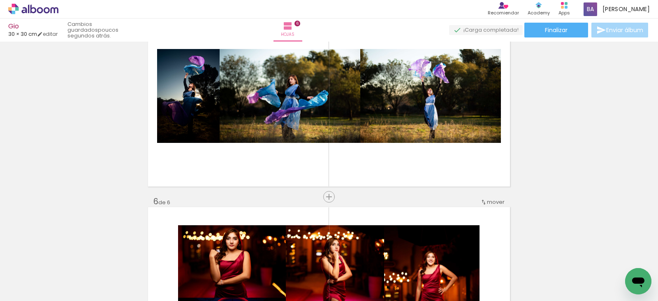
scroll to position [825, 0]
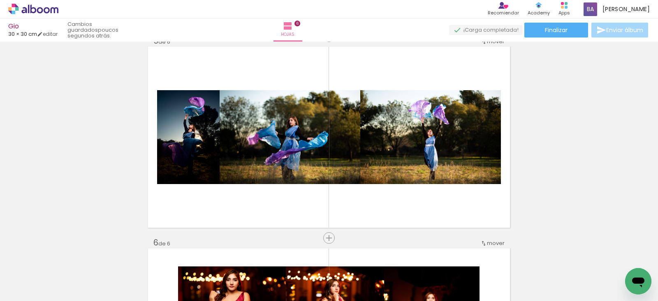
click at [491, 240] on span "mover" at bounding box center [496, 243] width 18 height 8
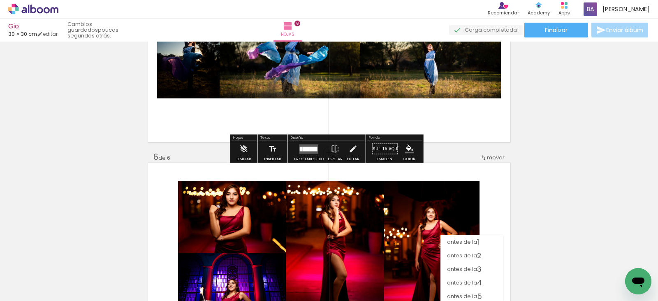
scroll to position [938, 0]
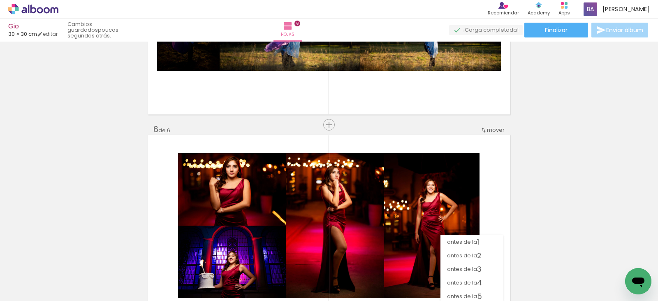
click at [491, 132] on span "mover" at bounding box center [496, 130] width 18 height 8
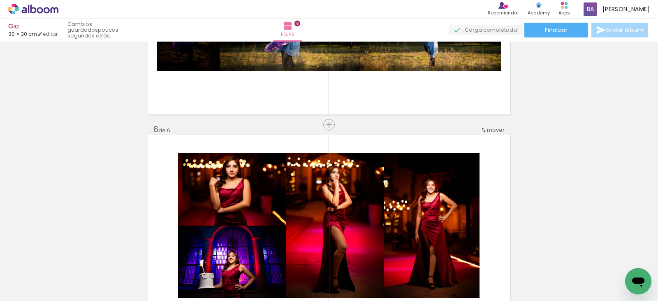
click at [487, 126] on span "mover" at bounding box center [496, 130] width 18 height 8
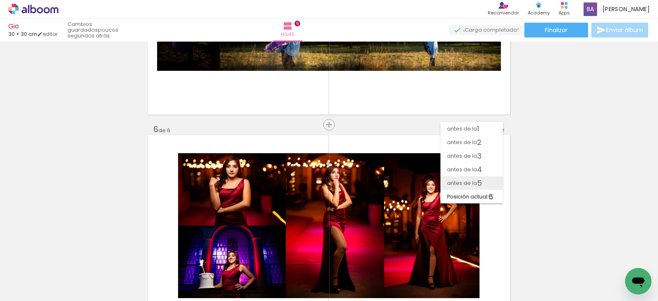
click at [478, 185] on span "5" at bounding box center [479, 183] width 5 height 14
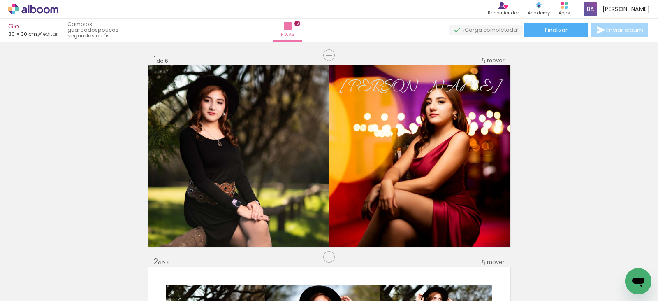
scroll to position [41, 0]
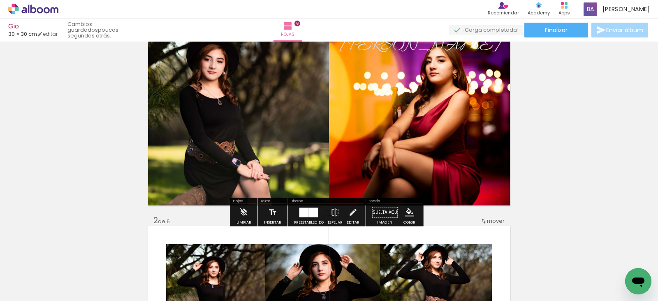
scroll to position [0, 0]
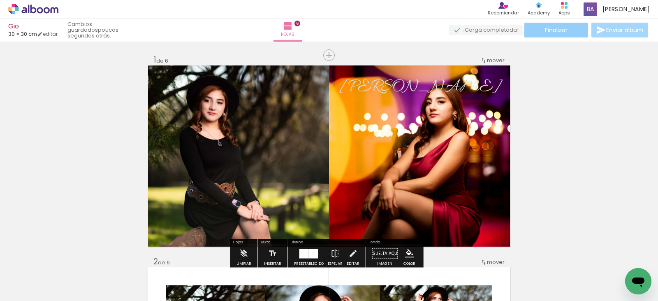
click at [551, 29] on span "Finalizar" at bounding box center [556, 30] width 23 height 6
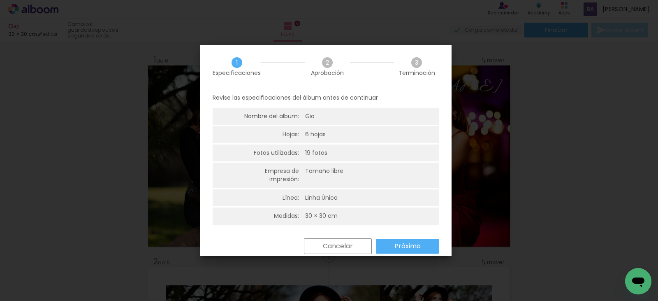
click at [0, 0] on slot "Próximo" at bounding box center [0, 0] width 0 height 0
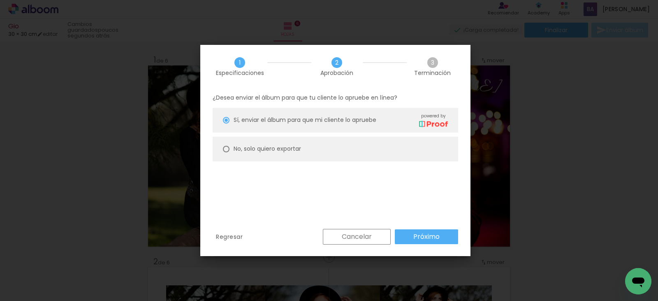
click at [0, 0] on slot "No, solo quiero exportar" at bounding box center [0, 0] width 0 height 0
type paper-radio-button "on"
click at [0, 0] on slot "Próximo" at bounding box center [0, 0] width 0 height 0
type input "Alta, 300 DPI"
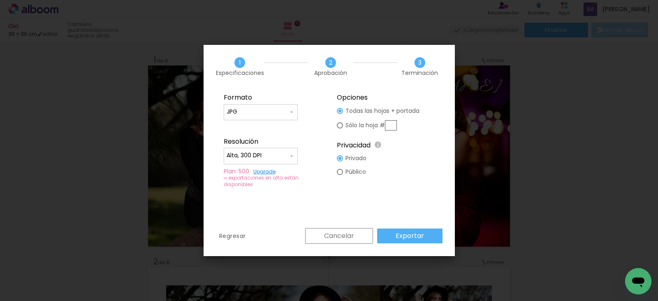
click at [0, 0] on slot "Exportar" at bounding box center [0, 0] width 0 height 0
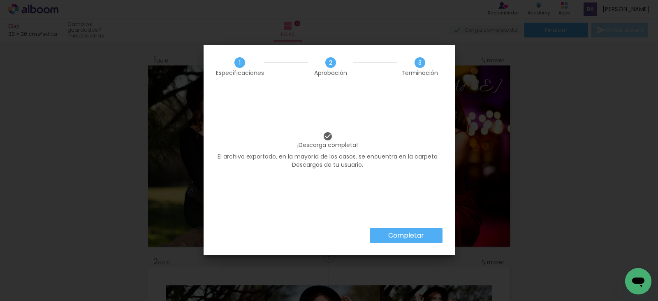
drag, startPoint x: 421, startPoint y: 237, endPoint x: 416, endPoint y: 236, distance: 5.1
click at [0, 0] on slot "Completar" at bounding box center [0, 0] width 0 height 0
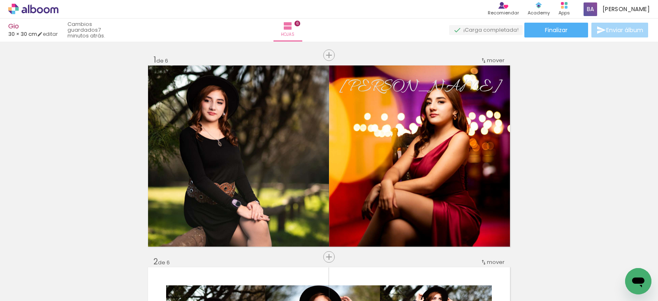
scroll to position [206, 0]
